Goal: Transaction & Acquisition: Subscribe to service/newsletter

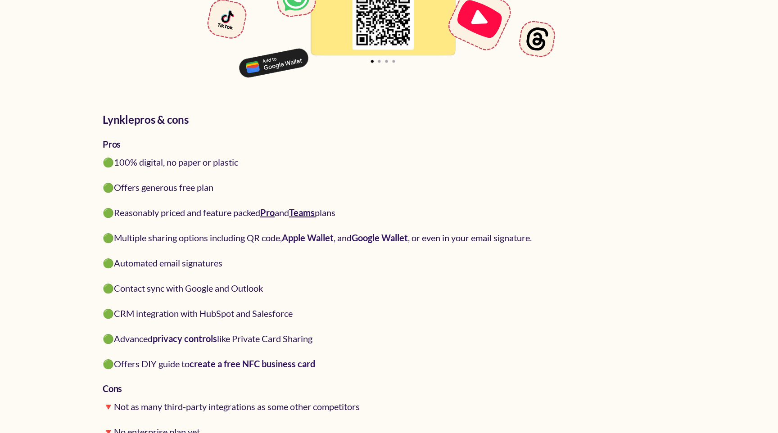
scroll to position [2488, 0]
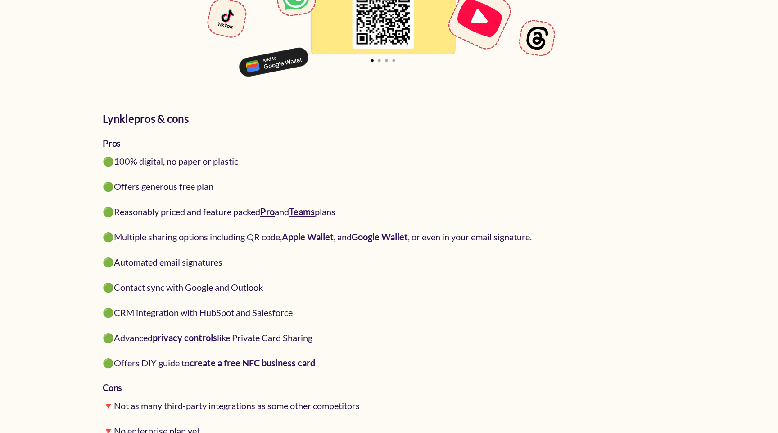
click at [272, 210] on link "Pro" at bounding box center [267, 211] width 14 height 11
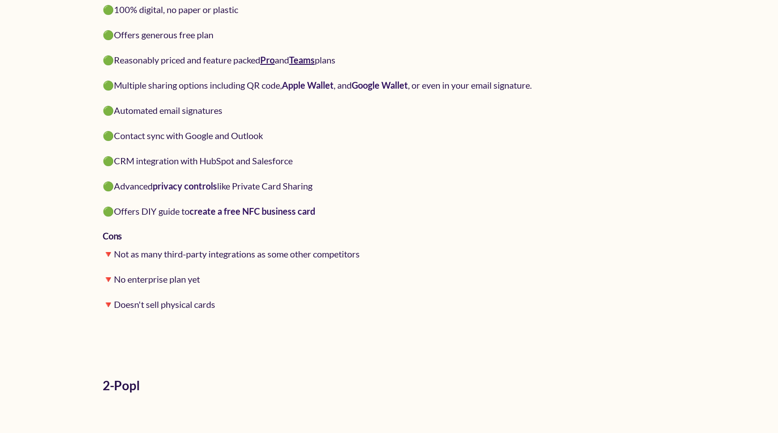
scroll to position [2646, 0]
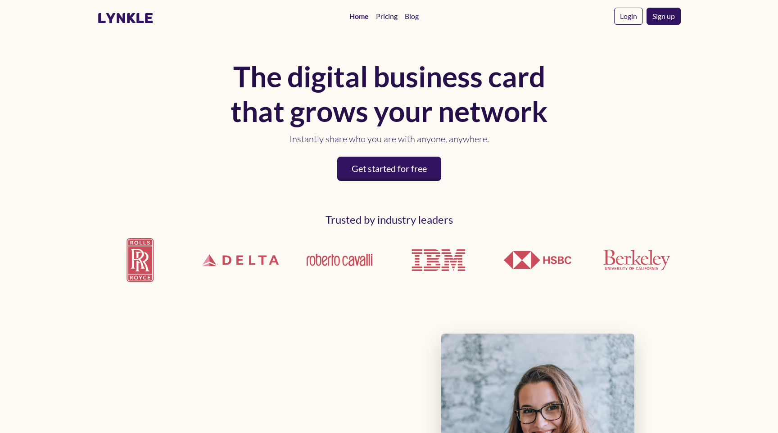
click at [392, 18] on link "Pricing" at bounding box center [387, 16] width 29 height 18
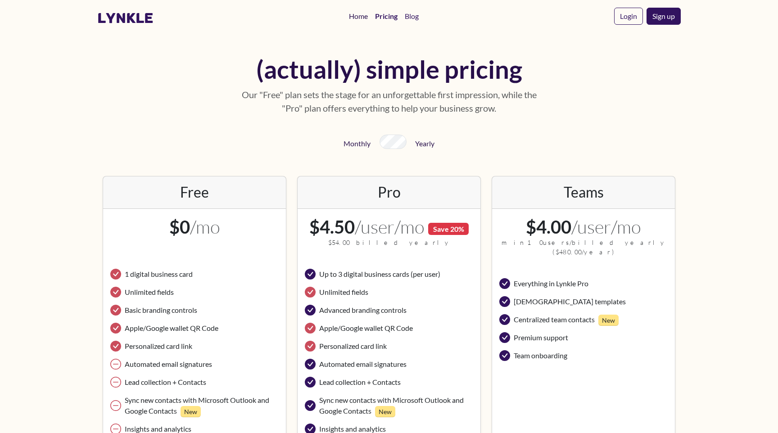
click at [358, 18] on link "Home" at bounding box center [359, 16] width 26 height 18
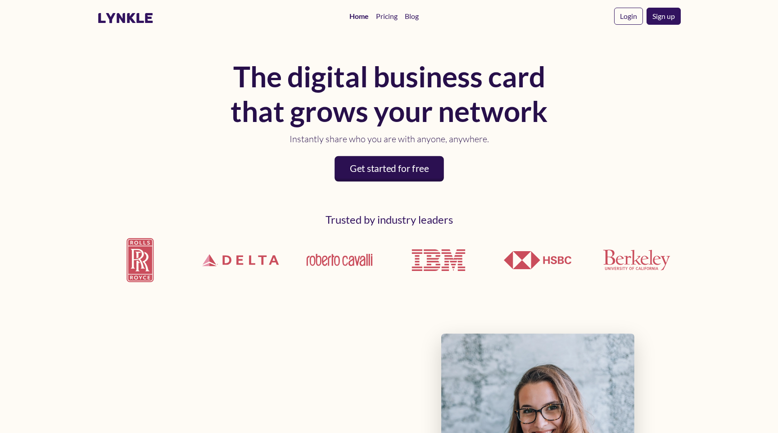
click at [393, 161] on link "Get started for free" at bounding box center [389, 169] width 109 height 26
